Goal: Task Accomplishment & Management: Manage account settings

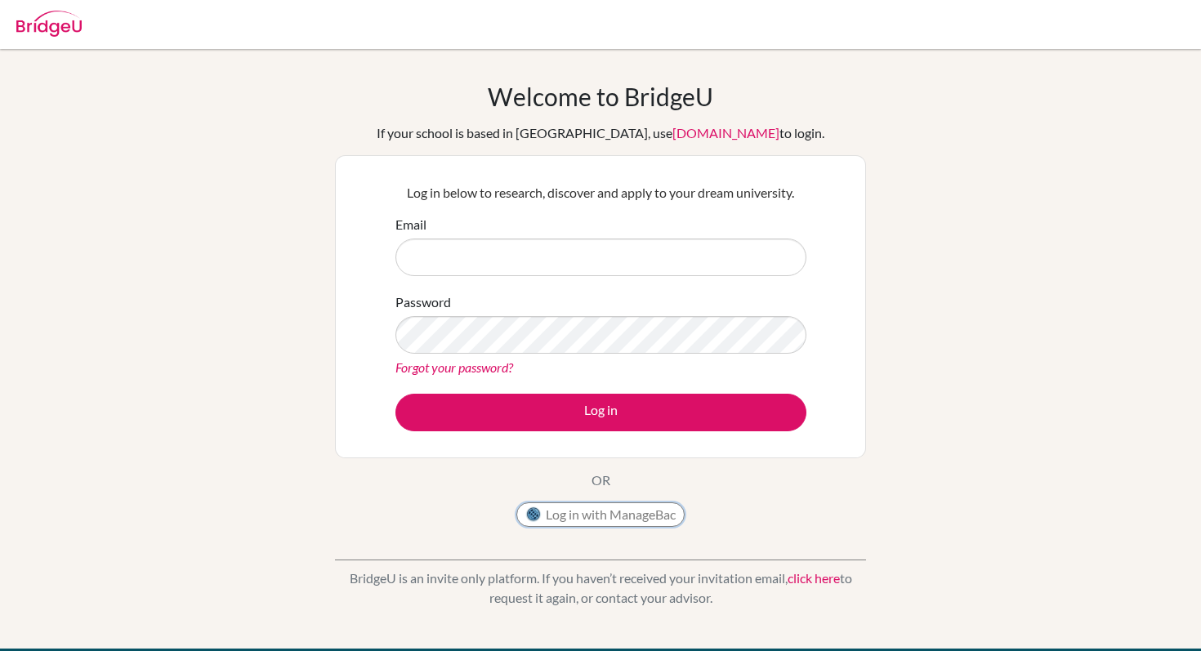
click at [590, 512] on button "Log in with ManageBac" at bounding box center [600, 514] width 168 height 25
click at [680, 256] on input "Email" at bounding box center [600, 258] width 411 height 38
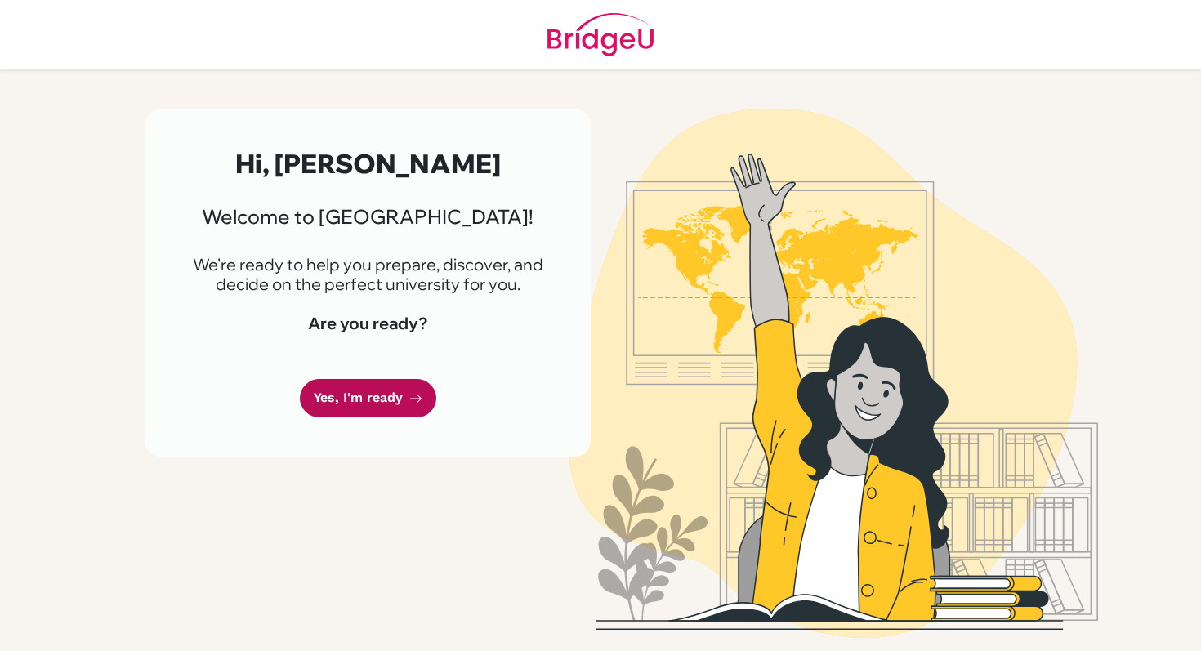
click at [349, 386] on link "Yes, I'm ready" at bounding box center [368, 398] width 136 height 38
click at [404, 387] on link "Yes, I'm ready" at bounding box center [368, 398] width 136 height 38
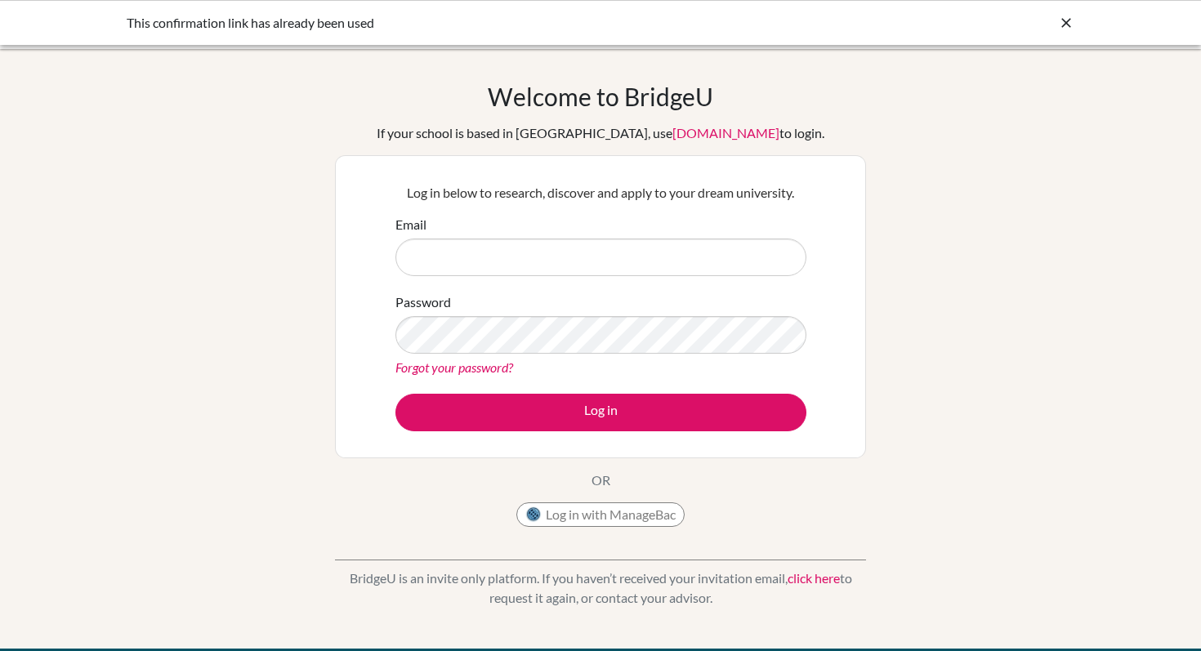
click at [1071, 23] on icon at bounding box center [1066, 23] width 16 height 16
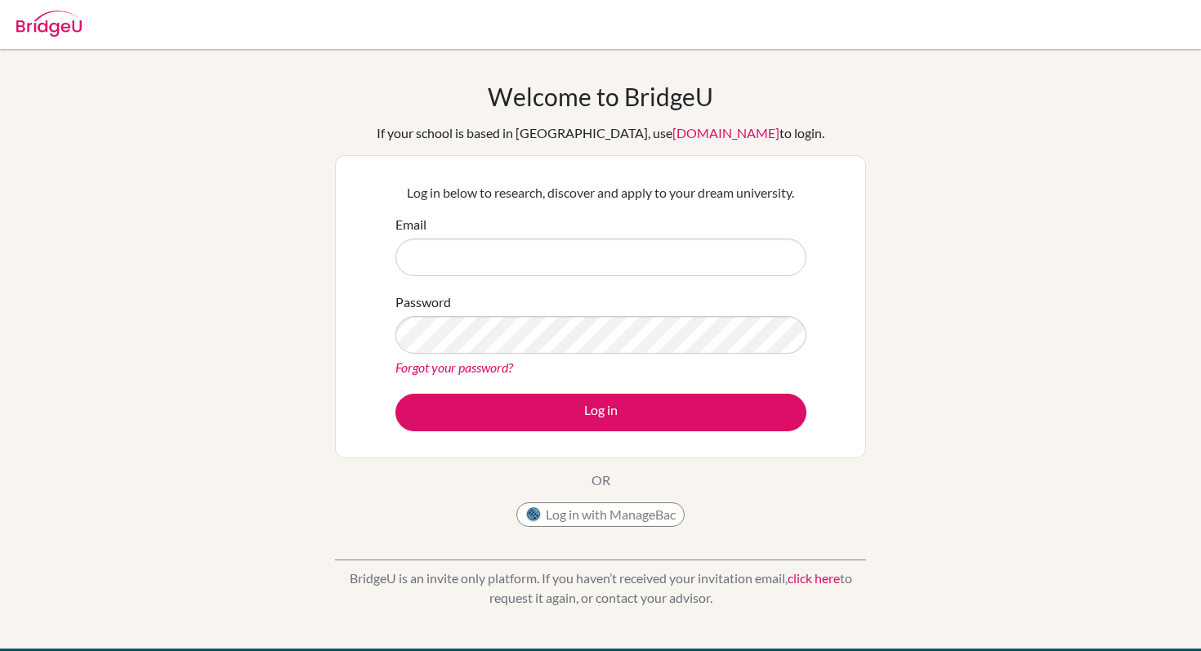
click at [821, 572] on link "click here" at bounding box center [813, 578] width 52 height 16
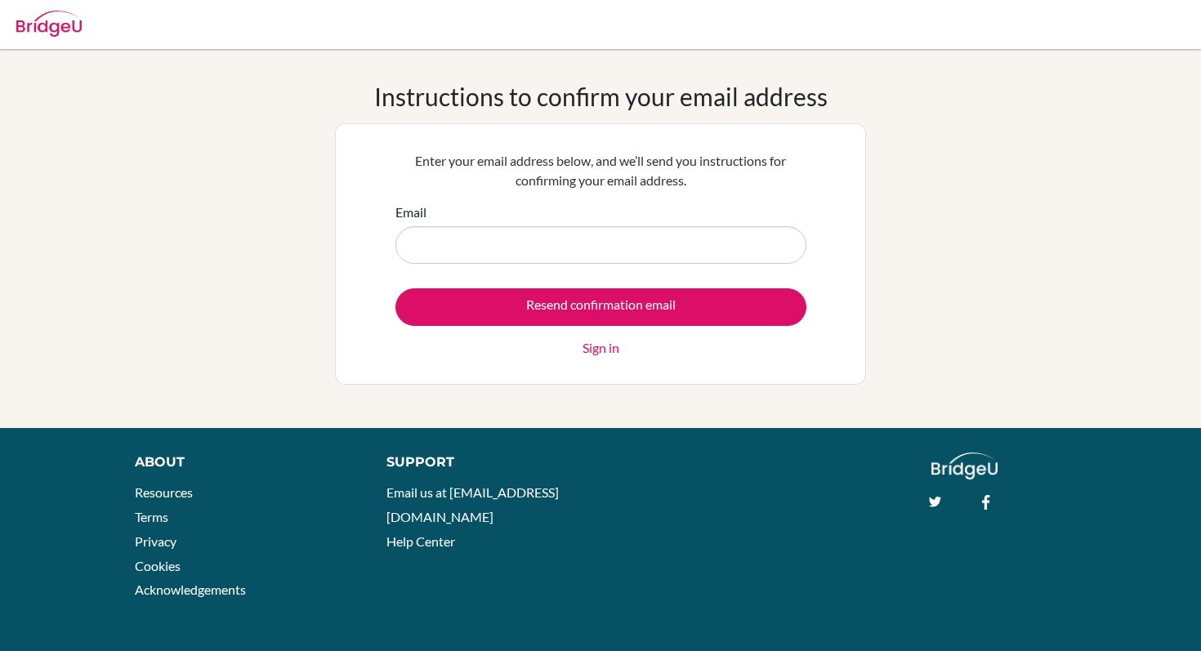
type input "g"
type input "s"
type input "Sammarti@bbis.de"
click at [395, 288] on input "Resend confirmation email" at bounding box center [600, 307] width 411 height 38
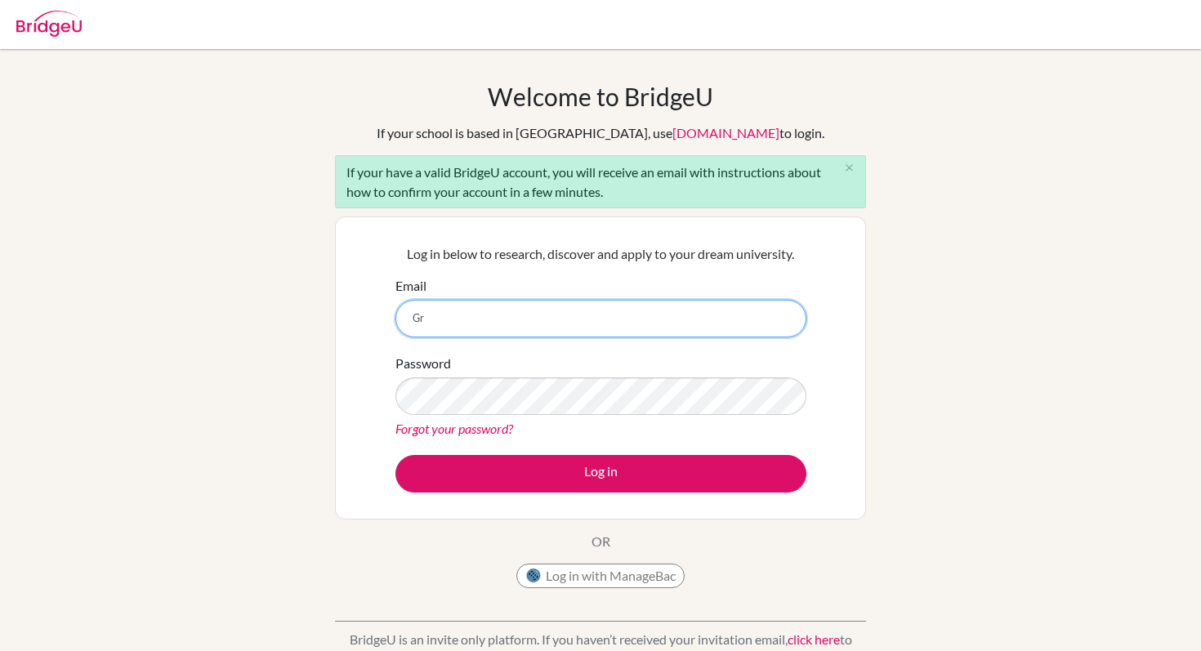
type input "G"
type input "[EMAIL_ADDRESS][DOMAIN_NAME]"
click at [490, 358] on div "Password Forgot your password?" at bounding box center [600, 396] width 411 height 85
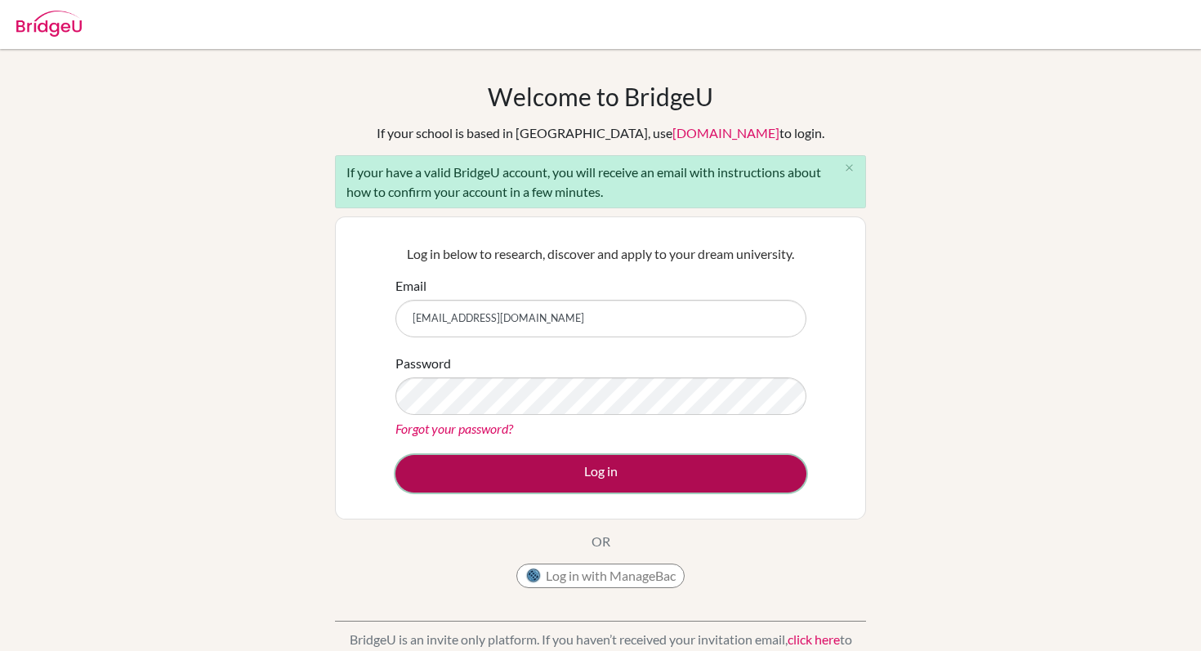
click at [707, 480] on button "Log in" at bounding box center [600, 474] width 411 height 38
